Goal: Task Accomplishment & Management: Manage account settings

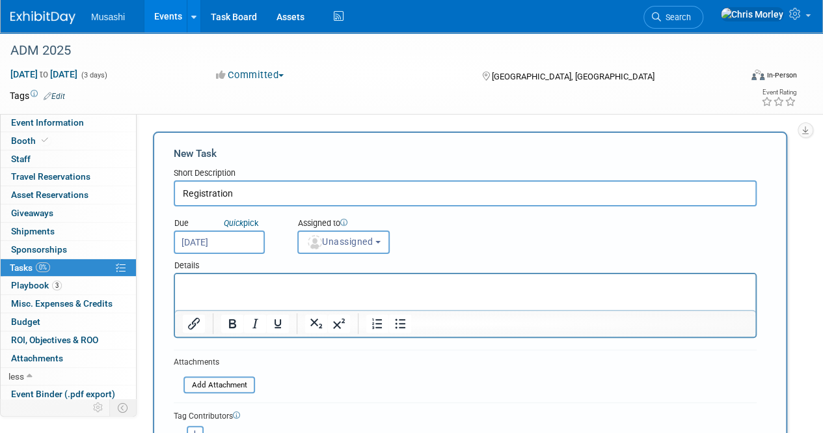
click at [461, 245] on div "Due Quick pick [DATE] Assigned to <img src="[URL][DOMAIN_NAME]" style="width: 2…" at bounding box center [465, 230] width 603 height 48
click at [60, 263] on link "0% Tasks 0%" at bounding box center [68, 268] width 135 height 18
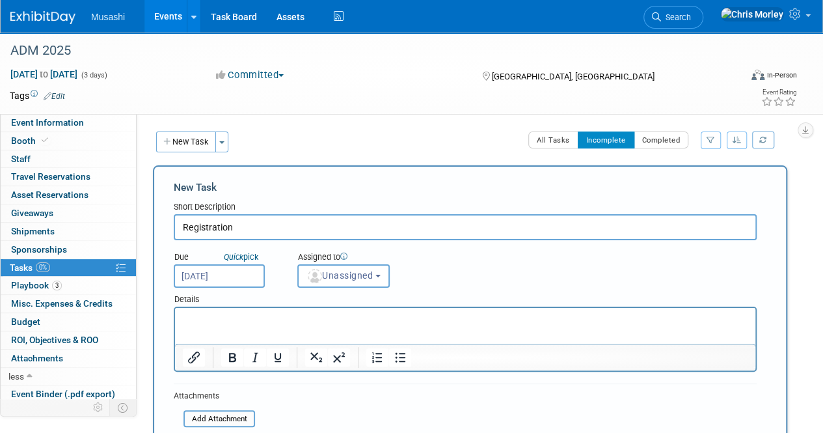
click at [230, 269] on input "[DATE]" at bounding box center [219, 275] width 91 height 23
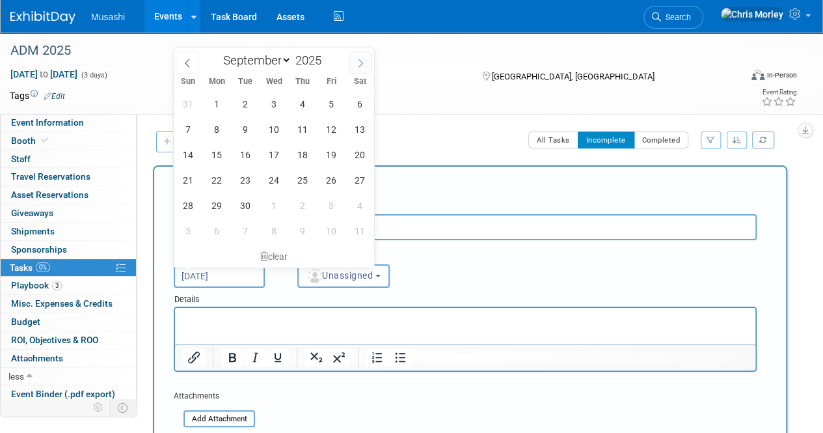
click at [357, 67] on span at bounding box center [360, 62] width 23 height 22
select select "9"
click at [331, 152] on span "17" at bounding box center [330, 154] width 25 height 25
type input "[DATE]"
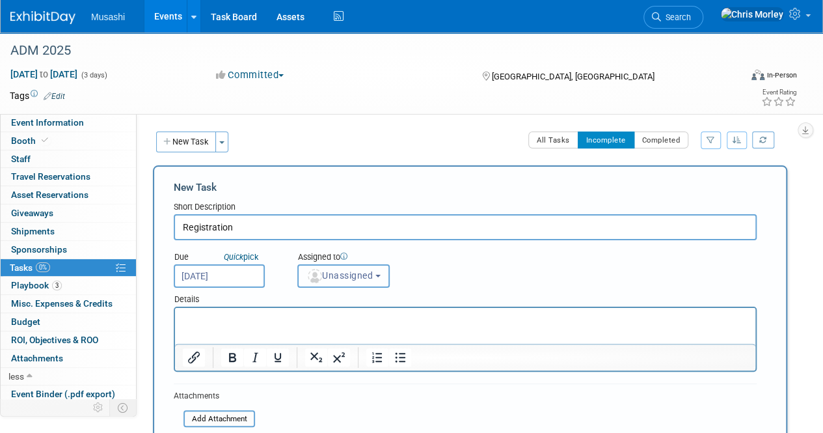
click at [363, 276] on span "Unassigned" at bounding box center [339, 275] width 66 height 10
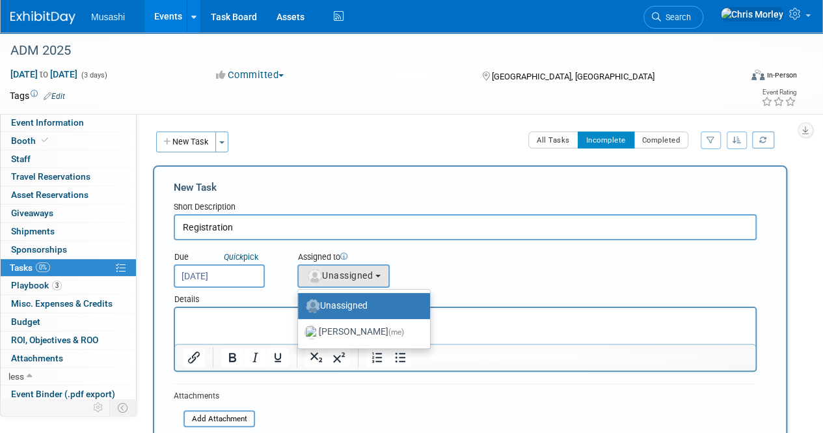
click at [452, 276] on div "Due Quick pick [DATE] Assigned to <img src="[URL][DOMAIN_NAME]" style="width: 2…" at bounding box center [465, 264] width 603 height 48
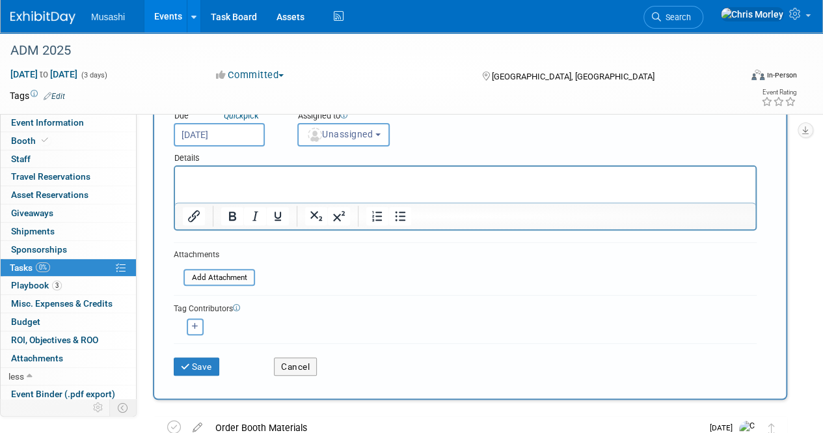
scroll to position [143, 0]
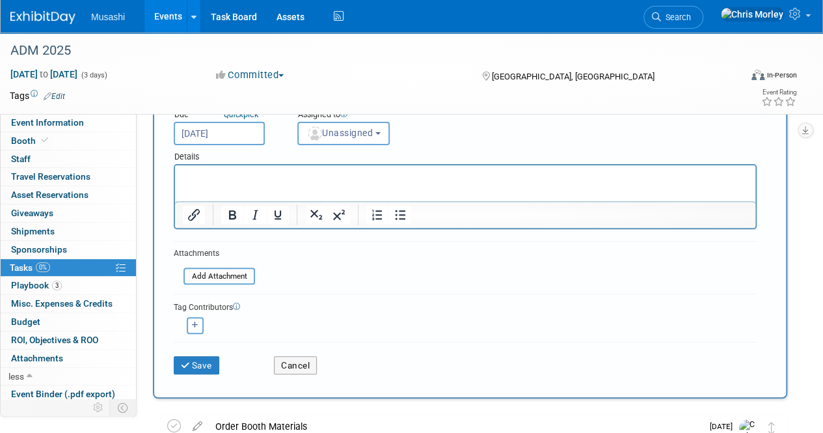
click at [251, 178] on p "Rich Text Area. Press ALT-0 for help." at bounding box center [465, 176] width 565 height 13
click at [187, 361] on icon "submit" at bounding box center [186, 365] width 11 height 9
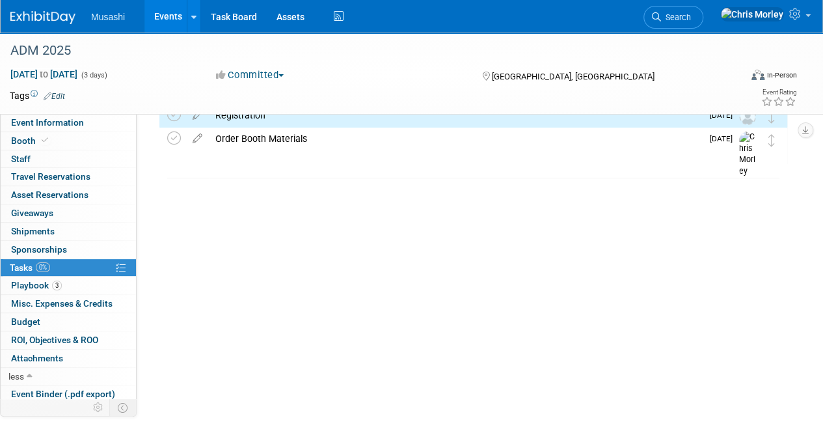
scroll to position [0, 0]
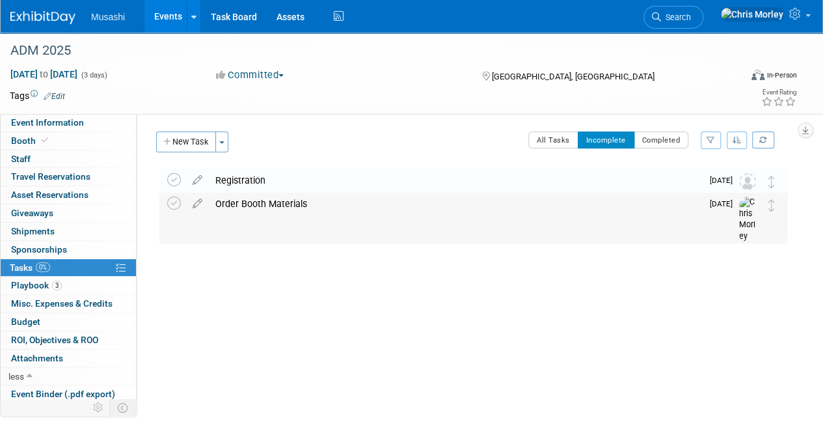
click at [262, 204] on div "Order Booth Materials" at bounding box center [455, 204] width 493 height 22
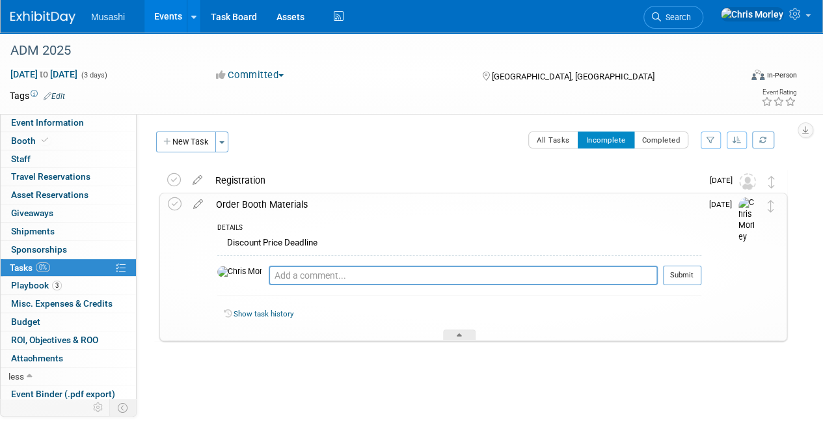
click at [321, 241] on div "Discount Price Deadline" at bounding box center [459, 244] width 484 height 20
click at [197, 205] on icon at bounding box center [198, 201] width 23 height 16
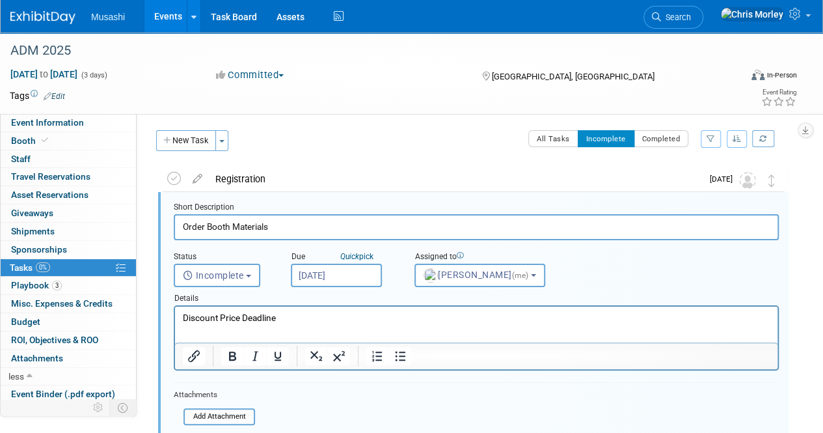
scroll to position [2, 0]
click at [185, 319] on p "Discount Price Deadline" at bounding box center [477, 317] width 588 height 12
click at [310, 320] on p "Discount Price Deadline" at bounding box center [477, 317] width 588 height 12
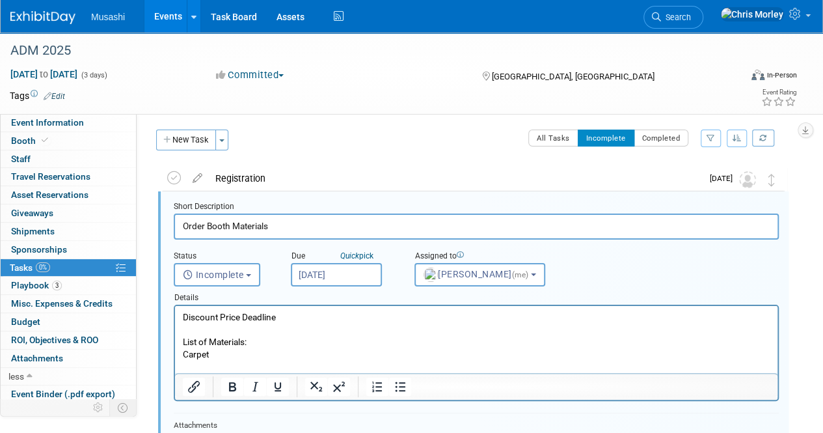
click at [210, 343] on p "List of Materials:" at bounding box center [477, 342] width 588 height 12
click at [225, 356] on p "Carpet" at bounding box center [477, 354] width 588 height 12
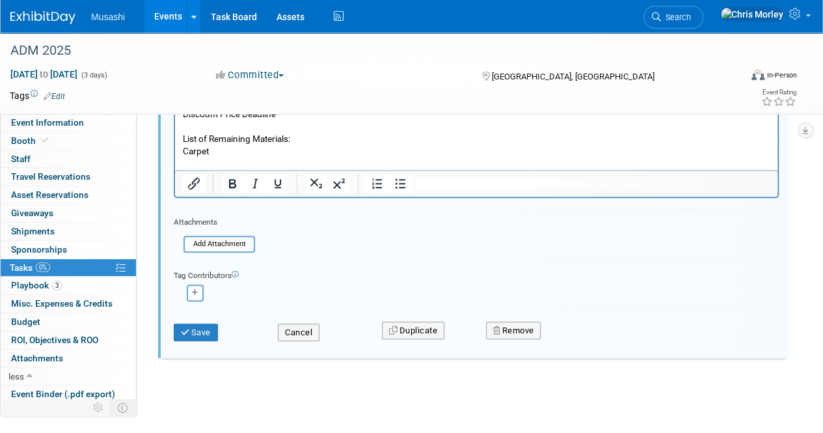
scroll to position [209, 0]
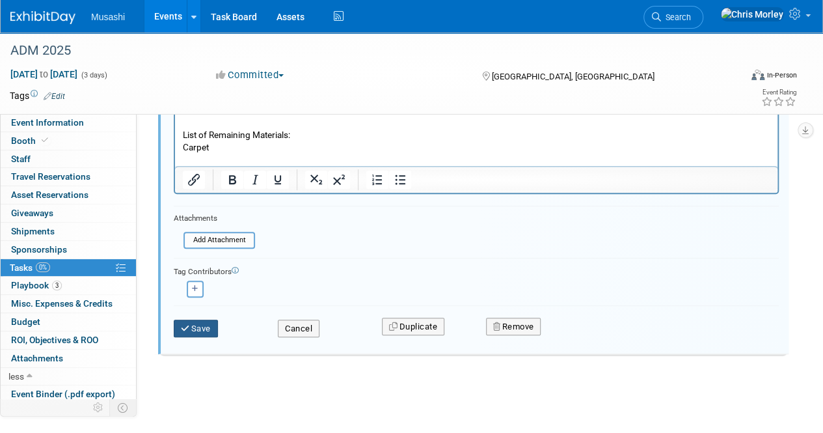
click at [202, 323] on button "Save" at bounding box center [196, 329] width 44 height 18
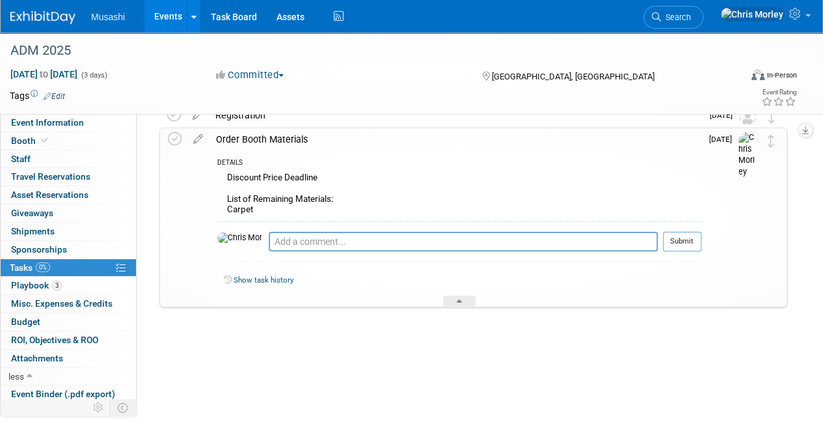
scroll to position [0, 0]
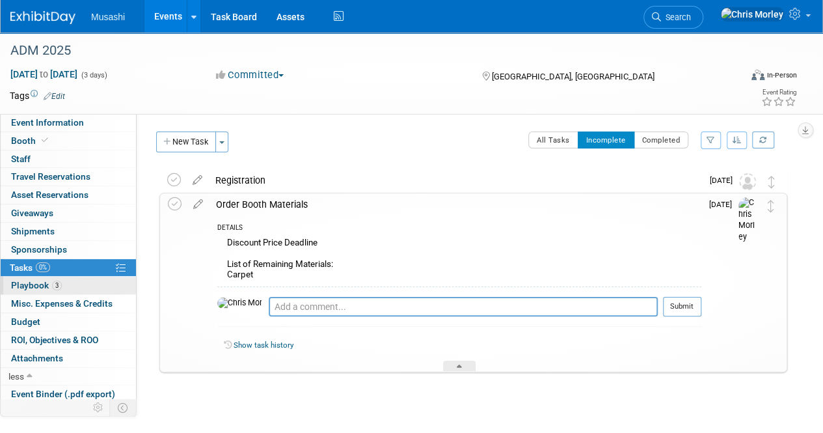
click at [76, 286] on link "3 Playbook 3" at bounding box center [68, 286] width 135 height 18
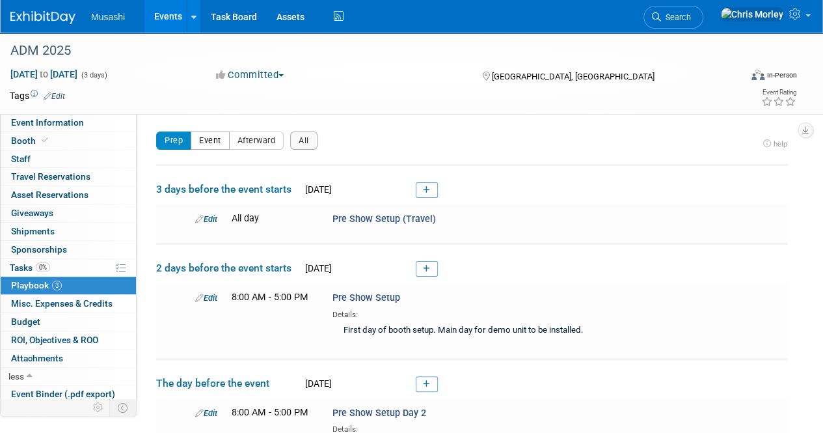
click at [211, 146] on button "Event" at bounding box center [210, 140] width 39 height 18
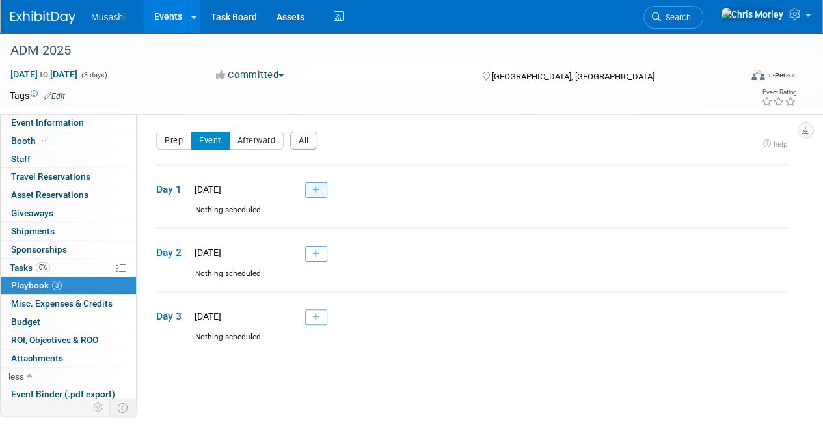
click at [311, 189] on link at bounding box center [316, 190] width 22 height 16
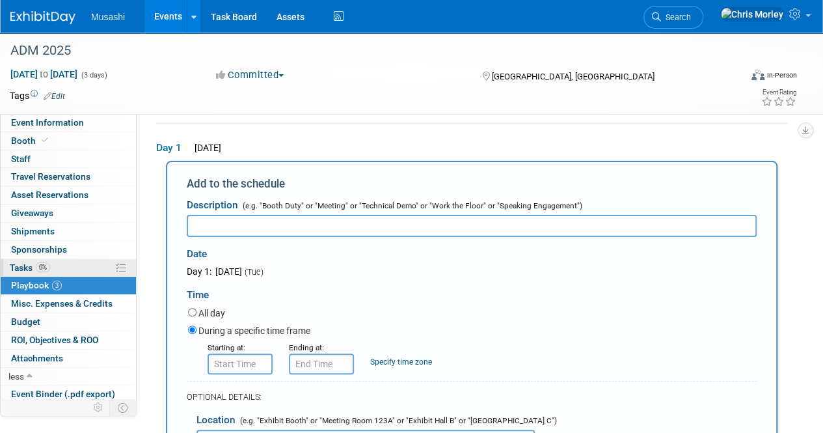
click at [31, 267] on span "Tasks 0%" at bounding box center [30, 267] width 40 height 10
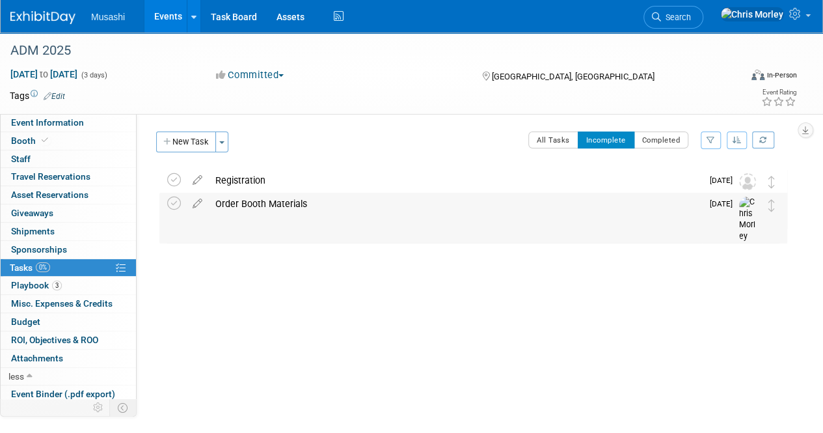
click at [241, 195] on div "Order Booth Materials" at bounding box center [455, 204] width 493 height 22
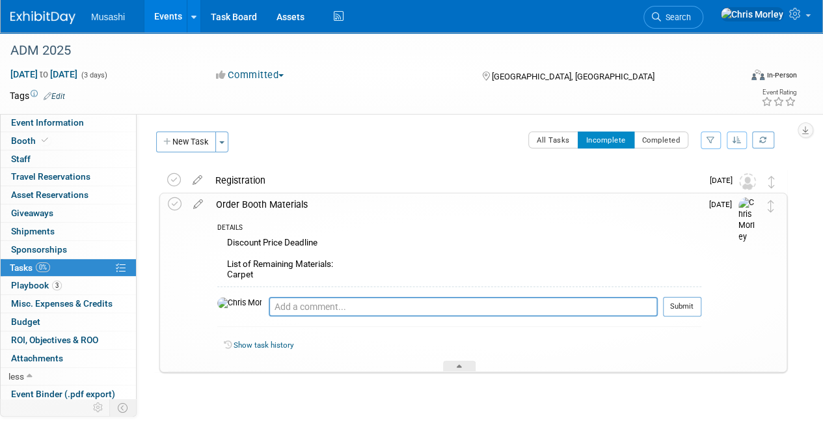
click at [337, 137] on div "All Tasks Incomplete Completed Filter by Assignee -- Select Assignee -- All una…" at bounding box center [512, 144] width 552 height 27
click at [197, 140] on button "New Task" at bounding box center [186, 141] width 60 height 21
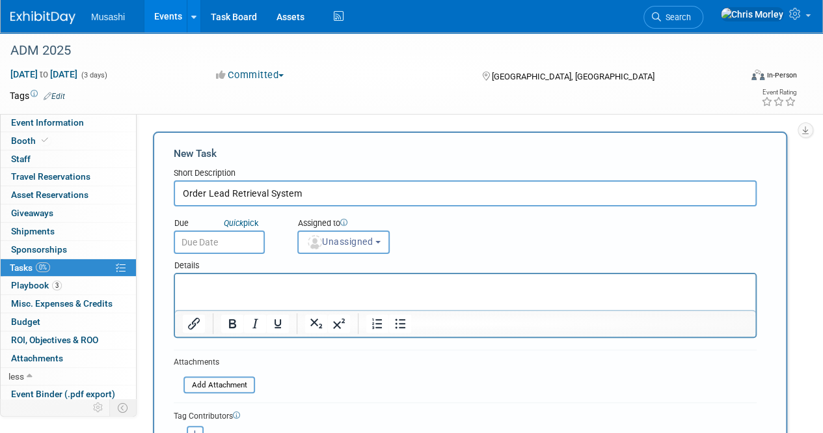
type input "Order Lead Retrieval System"
